Goal: Transaction & Acquisition: Purchase product/service

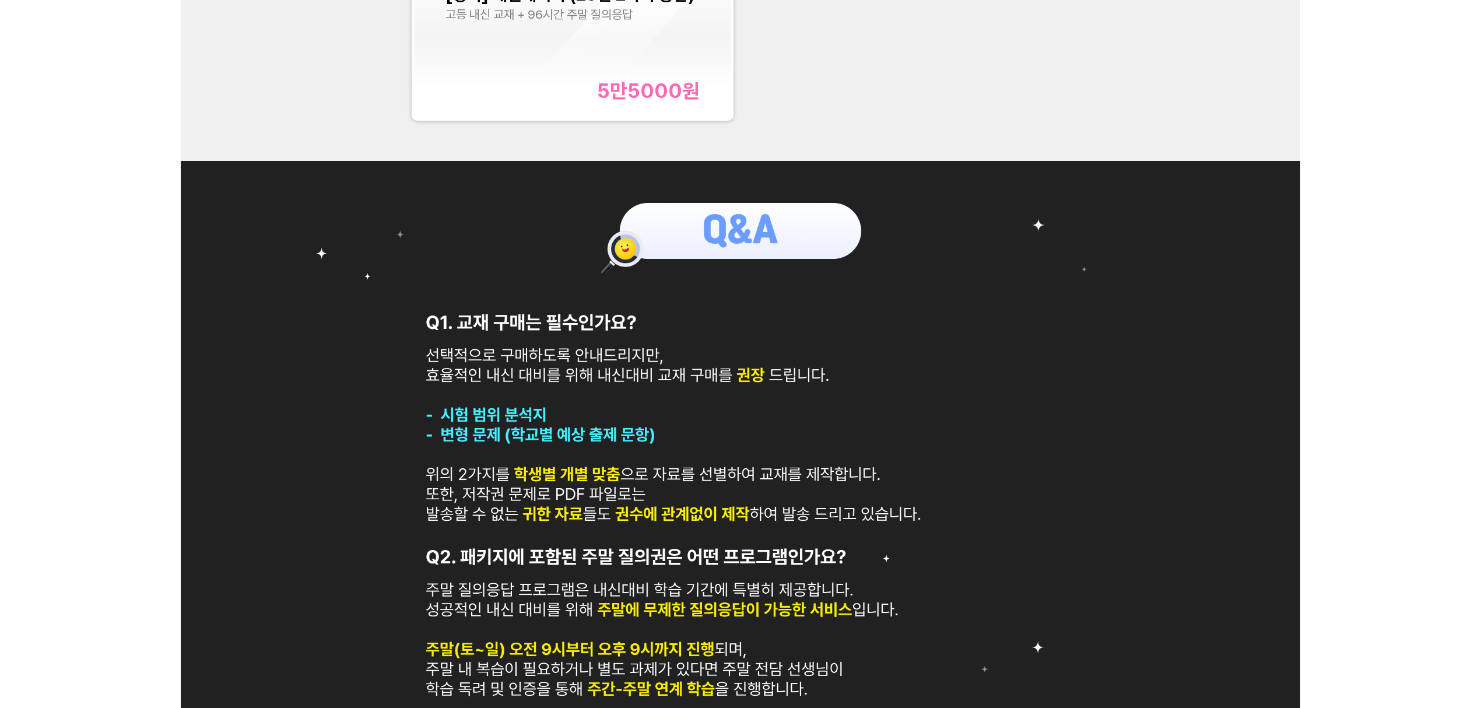
scroll to position [208, 0]
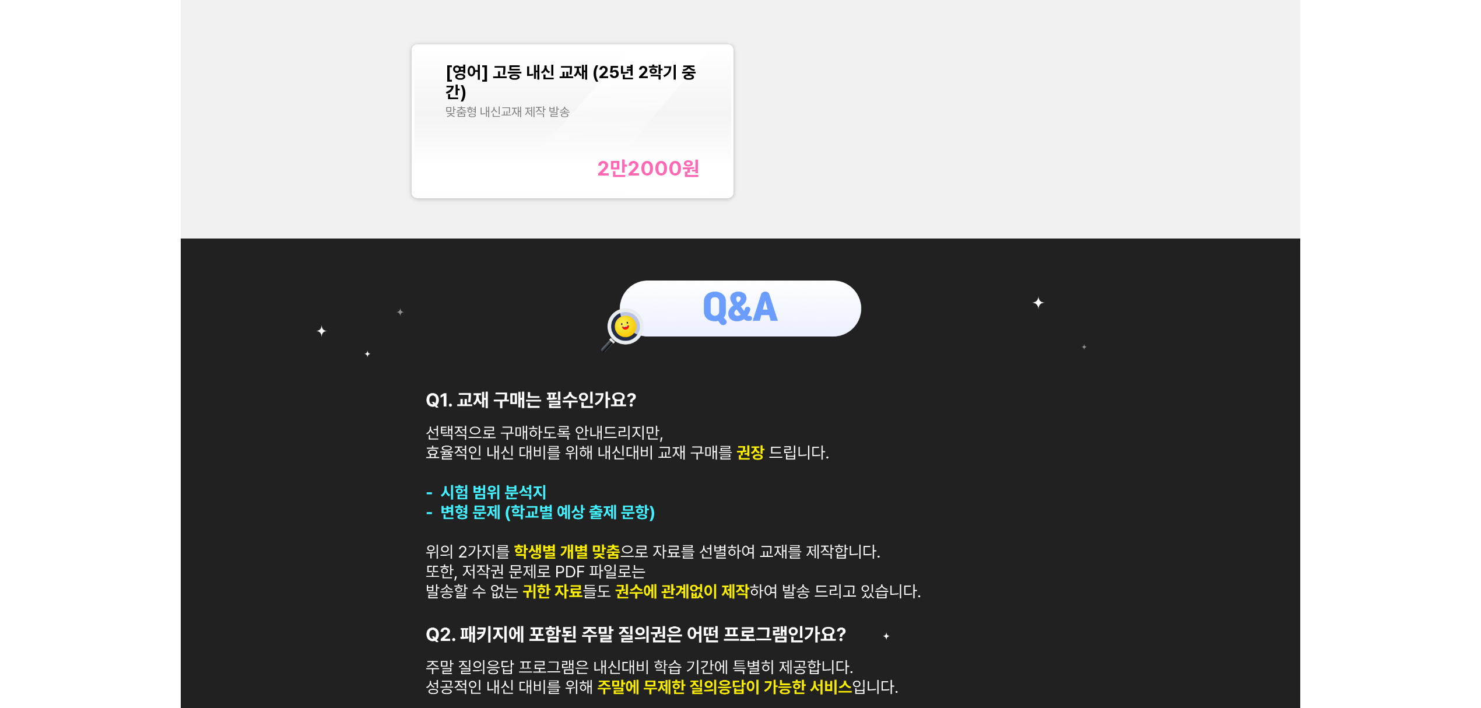
scroll to position [84, 0]
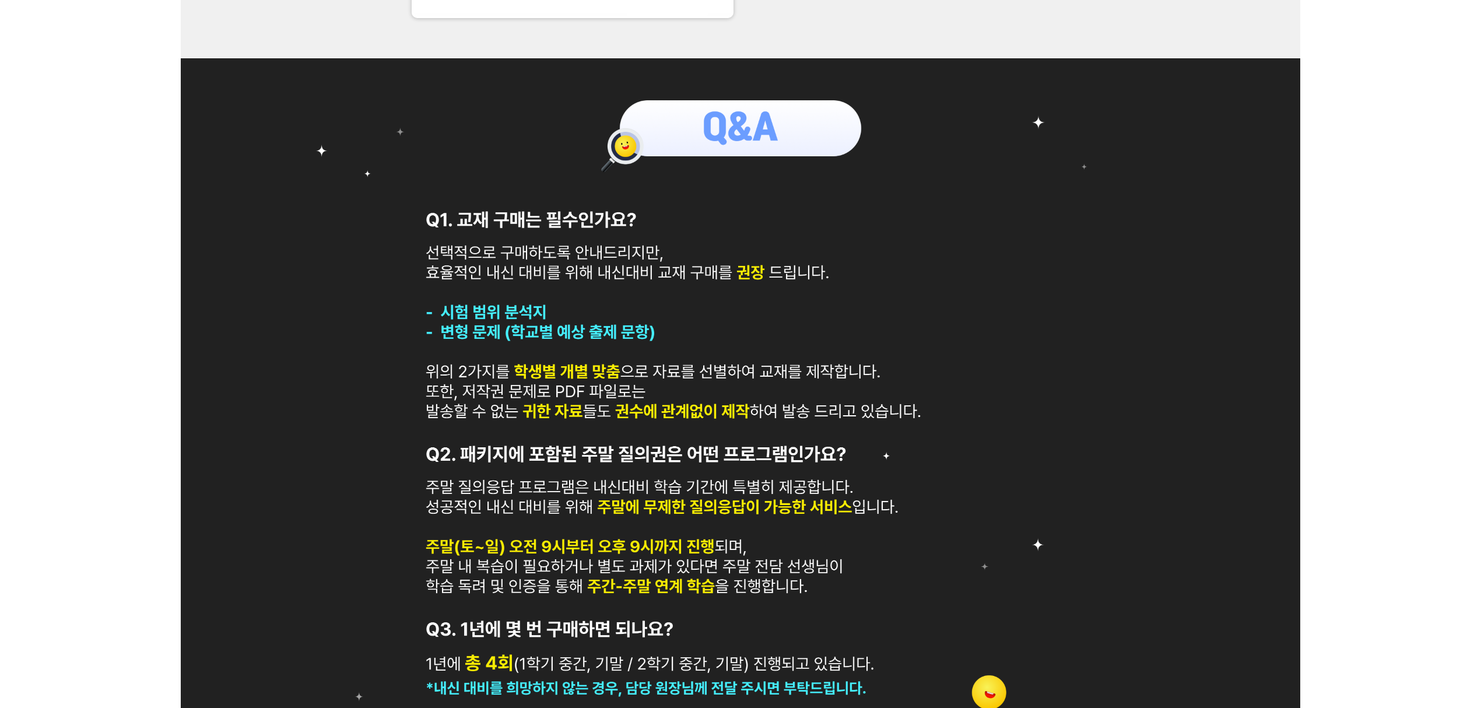
scroll to position [1064, 0]
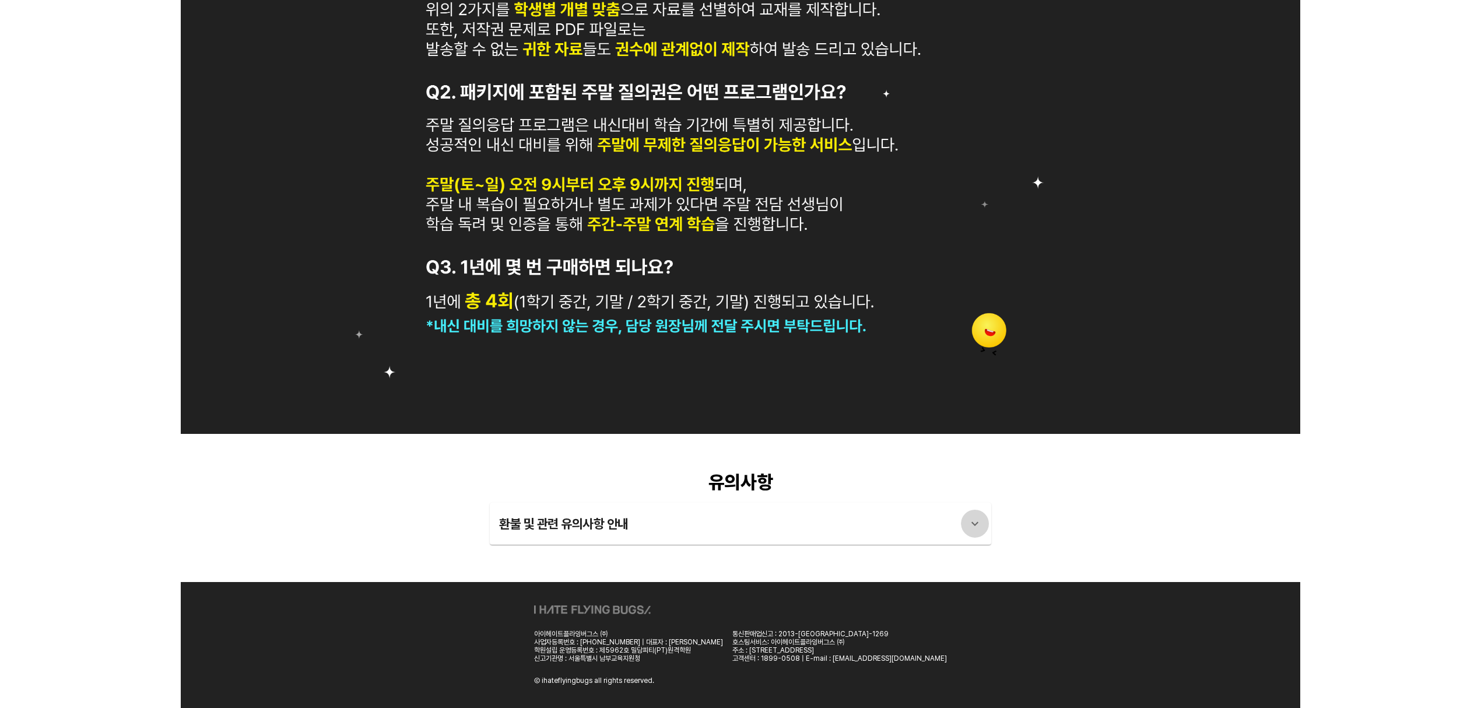
click at [972, 528] on icon at bounding box center [975, 524] width 14 height 14
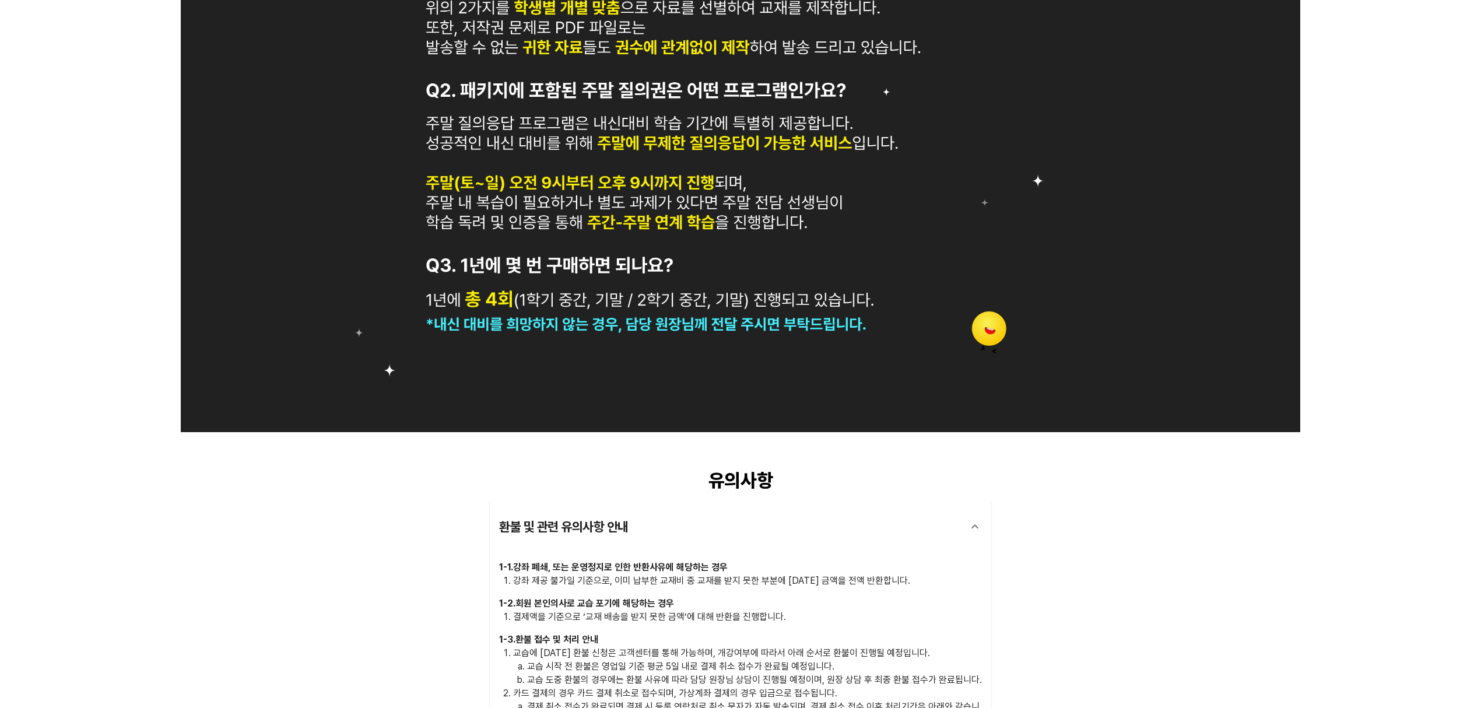
scroll to position [1337, 0]
